Goal: Task Accomplishment & Management: Manage account settings

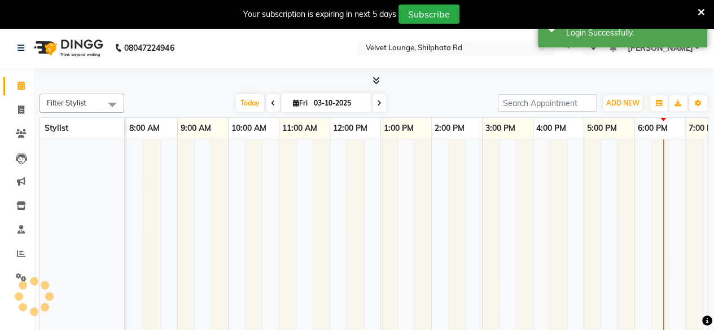
select select "en"
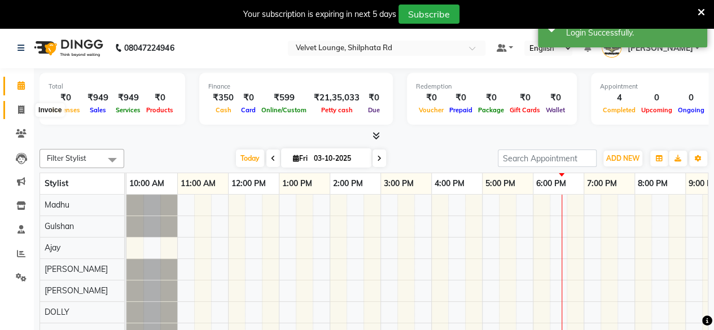
click at [24, 111] on icon at bounding box center [21, 110] width 6 height 8
select select "122"
select select "service"
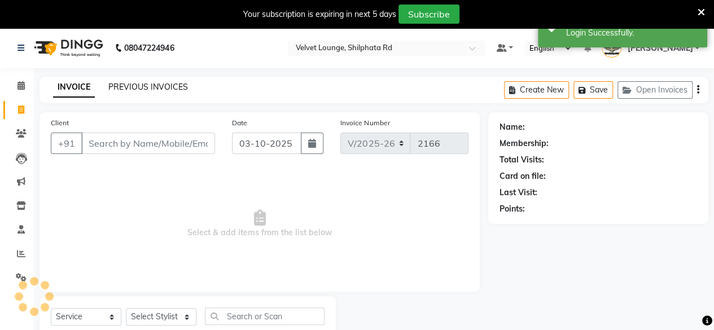
click at [182, 90] on link "PREVIOUS INVOICES" at bounding box center [148, 87] width 80 height 10
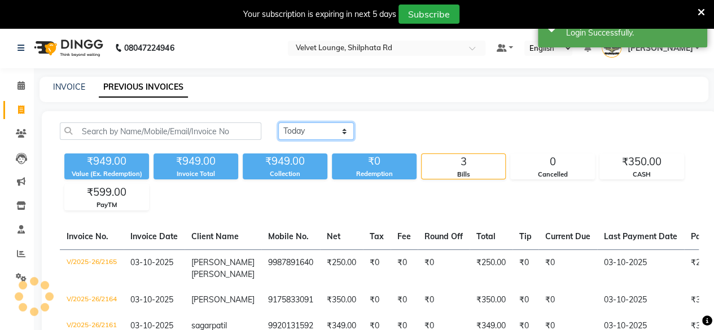
click at [296, 134] on select "[DATE] [DATE] Custom Range" at bounding box center [316, 130] width 76 height 17
select select "[DATE]"
click at [278, 122] on select "[DATE] [DATE] Custom Range" at bounding box center [316, 130] width 76 height 17
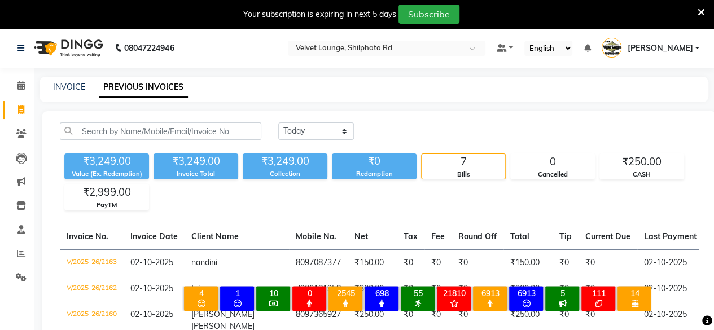
click at [678, 43] on span "[PERSON_NAME]" at bounding box center [659, 48] width 65 height 12
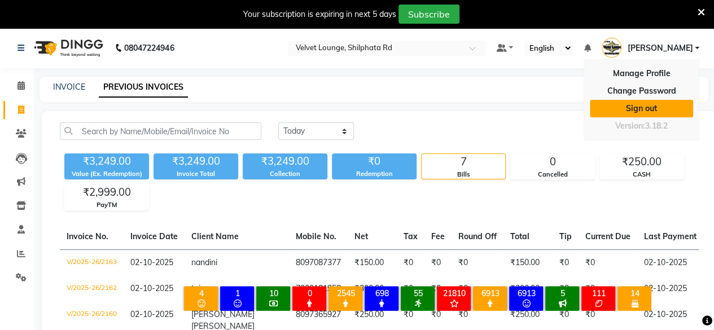
click at [636, 115] on link "Sign out" at bounding box center [641, 108] width 103 height 17
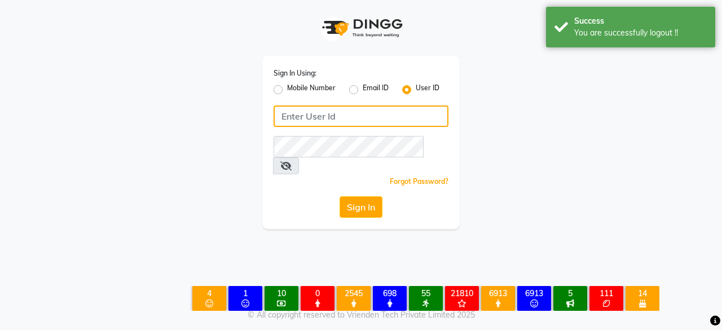
type input "7400009327"
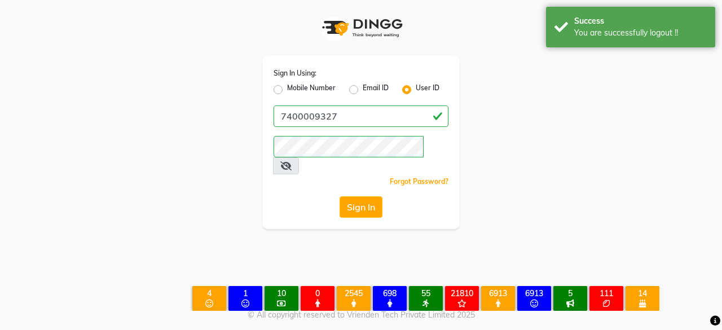
click at [287, 90] on label "Mobile Number" at bounding box center [311, 90] width 49 height 14
click at [287, 90] on input "Mobile Number" at bounding box center [290, 86] width 7 height 7
radio input "true"
radio input "false"
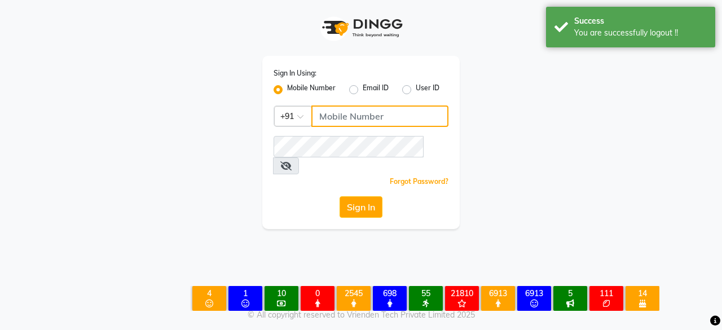
click at [330, 116] on input "Username" at bounding box center [380, 116] width 137 height 21
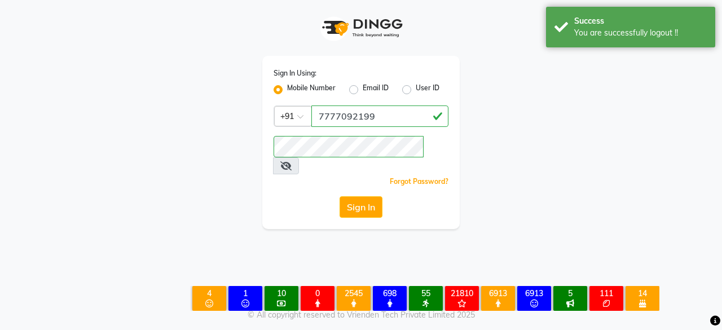
click at [376, 121] on input "7777092199" at bounding box center [380, 116] width 137 height 21
type input "7400009327"
click at [369, 196] on button "Sign In" at bounding box center [361, 206] width 43 height 21
